Goal: Task Accomplishment & Management: Use online tool/utility

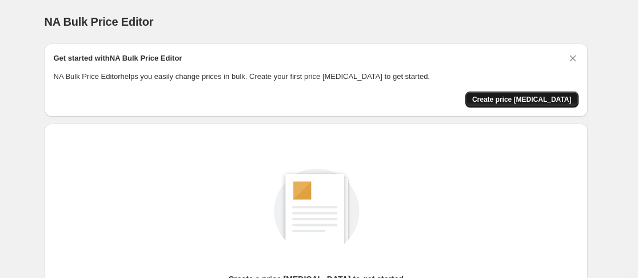
click at [524, 101] on span "Create price [MEDICAL_DATA]" at bounding box center [521, 99] width 99 height 9
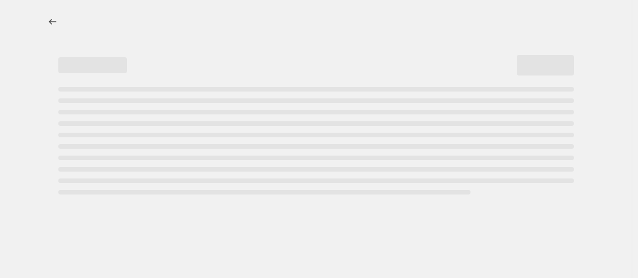
select select "percentage"
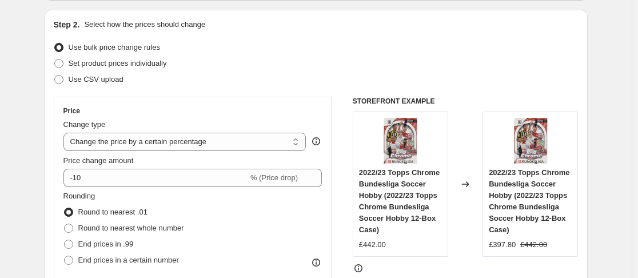
scroll to position [114, 0]
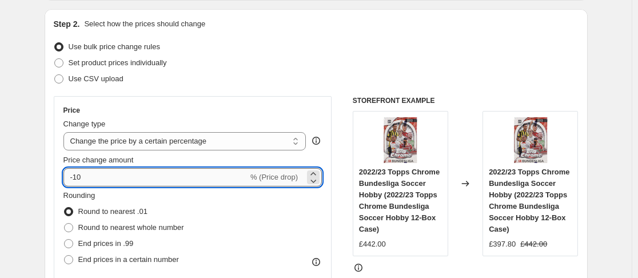
click at [157, 179] on input "-10" at bounding box center [155, 177] width 185 height 18
type input "-1"
type input "-3"
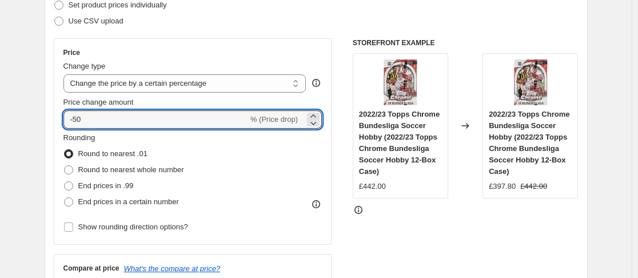
scroll to position [172, 0]
type input "-5"
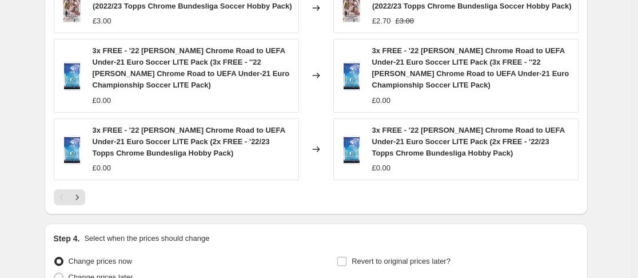
scroll to position [930, 0]
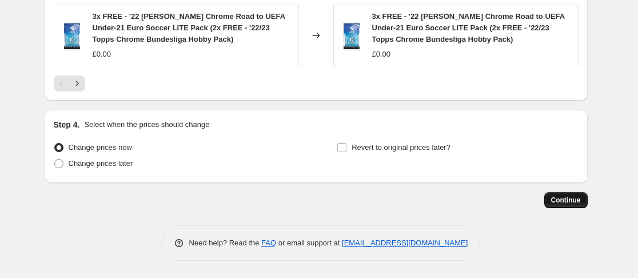
type input "-40"
click at [579, 197] on span "Continue" at bounding box center [566, 200] width 30 height 9
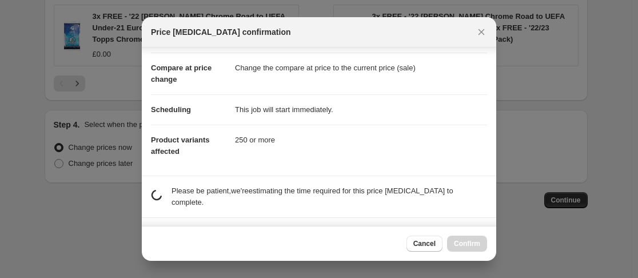
scroll to position [101, 0]
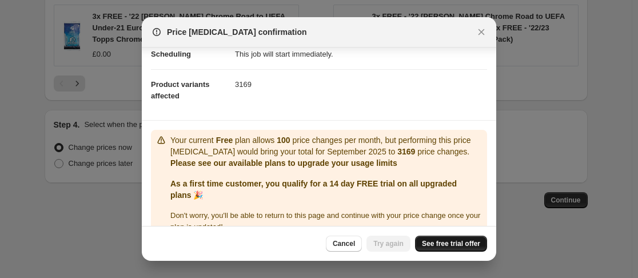
click at [461, 243] on span "See free trial offer" at bounding box center [451, 243] width 58 height 9
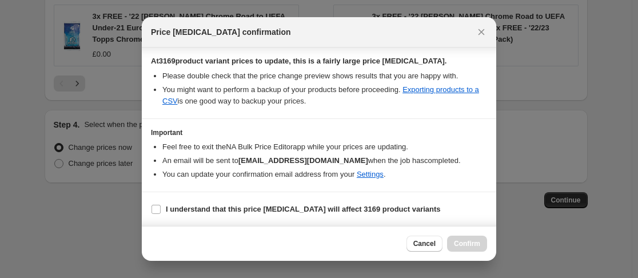
scroll to position [196, 0]
click at [213, 208] on b "I understand that this price change job will affect 3169 product variants" at bounding box center [303, 208] width 275 height 9
click at [161, 208] on input "I understand that this price change job will affect 3169 product variants" at bounding box center [156, 208] width 9 height 9
checkbox input "true"
click at [475, 246] on span "Confirm" at bounding box center [467, 243] width 26 height 9
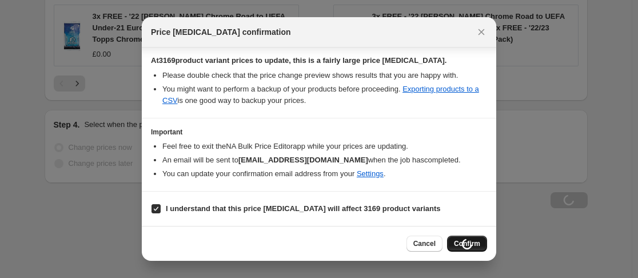
scroll to position [959, 0]
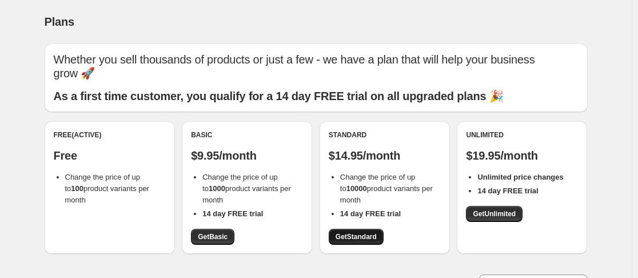
click at [351, 240] on span "Get Standard" at bounding box center [356, 236] width 41 height 9
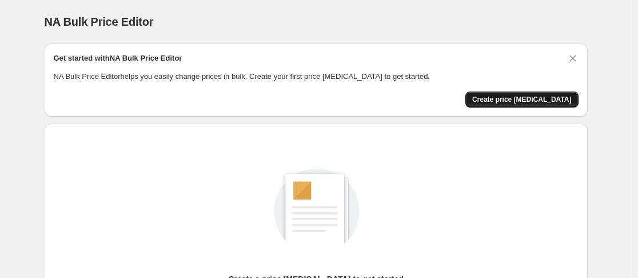
click at [520, 97] on span "Create price [MEDICAL_DATA]" at bounding box center [521, 99] width 99 height 9
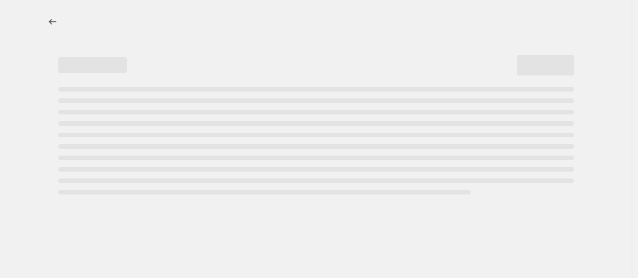
select select "percentage"
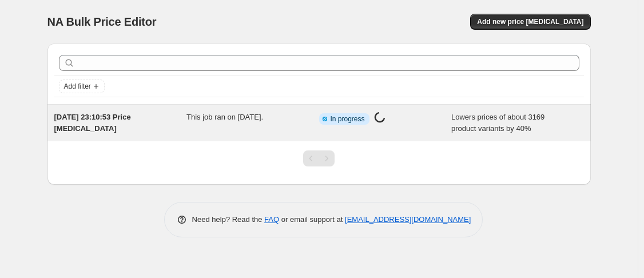
click at [496, 124] on span "Lowers prices of about 3169 product variants by 40%" at bounding box center [497, 123] width 93 height 20
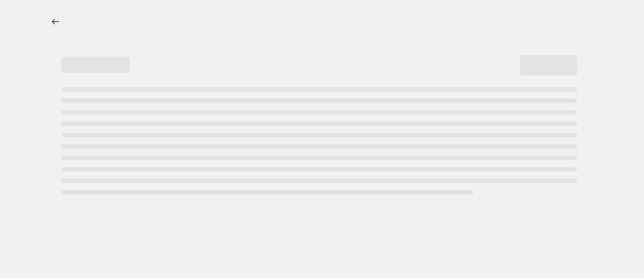
select select "percentage"
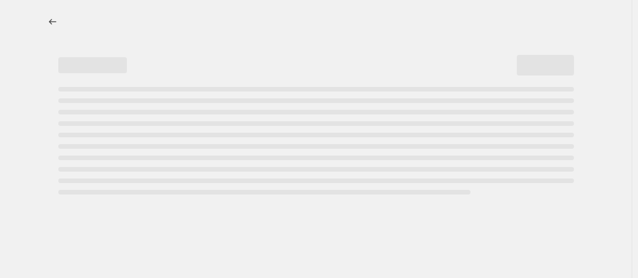
select select "percentage"
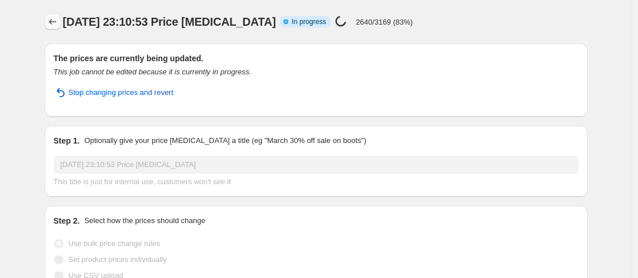
click at [58, 22] on icon "Price change jobs" at bounding box center [52, 21] width 11 height 11
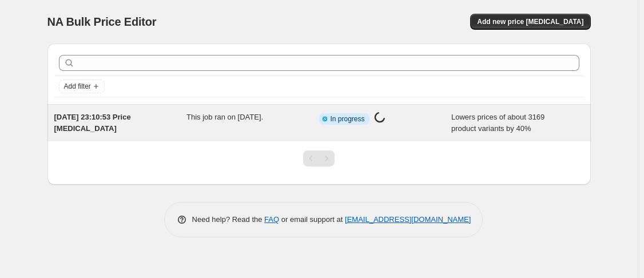
click at [552, 137] on div "21 Sept 2025, 23:10:53 Price change job This job ran on 21 September 2025. Info…" at bounding box center [318, 123] width 543 height 37
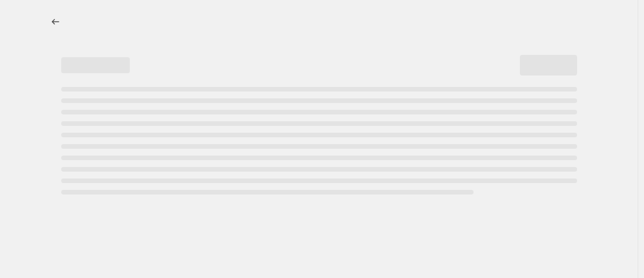
select select "percentage"
